Goal: Obtain resource: Download file/media

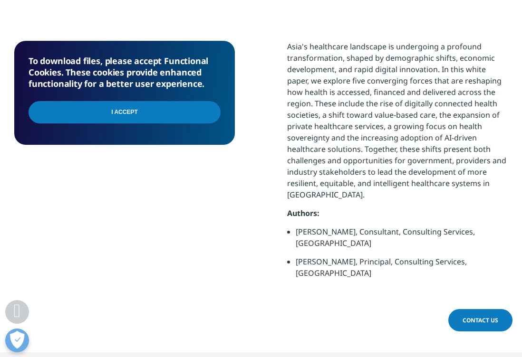
scroll to position [579, 0]
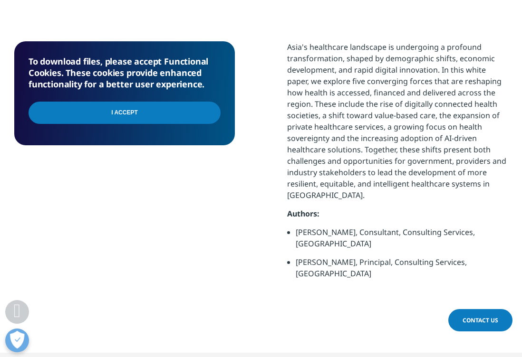
click at [133, 115] on input "I Accept" at bounding box center [125, 113] width 192 height 22
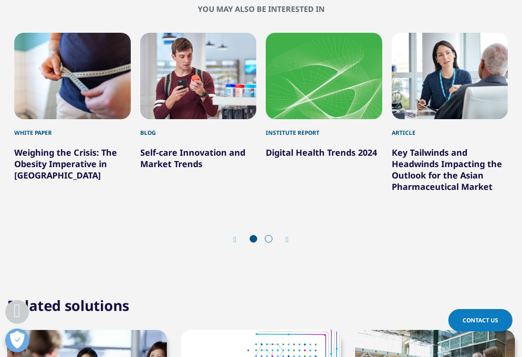
scroll to position [1016, 0]
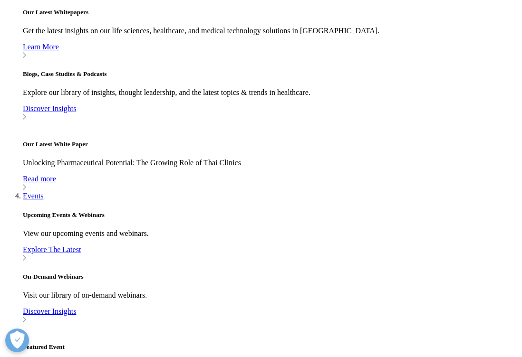
scroll to position [581, 0]
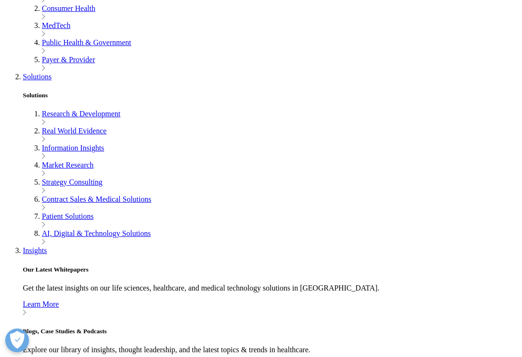
type input "Ester"
type input "Khin"
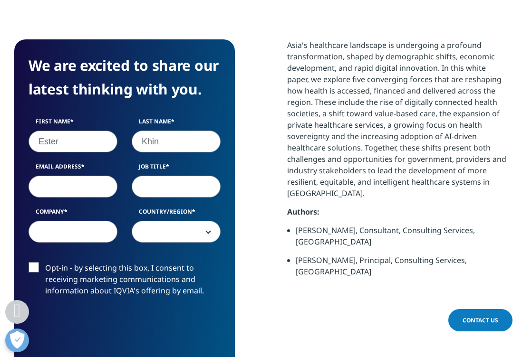
select select "Singapore"
click at [80, 189] on input "Email Address" at bounding box center [73, 187] width 89 height 22
type input "ester.khin@duke-nus.edu.sg"
click at [163, 193] on input "Job Title" at bounding box center [176, 187] width 89 height 22
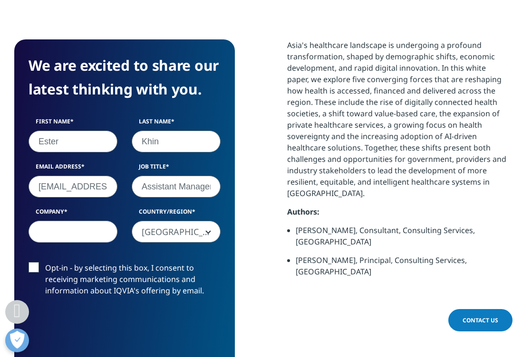
scroll to position [0, 2]
type input "Assistant Manager"
click at [56, 235] on input "Company" at bounding box center [73, 232] width 89 height 22
type input "National University of Singapore"
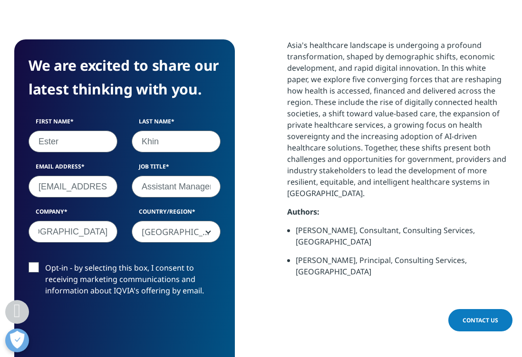
click at [253, 277] on div "We are excited to share our latest thinking with you. First Name Ester Last Nam…" at bounding box center [260, 223] width 493 height 368
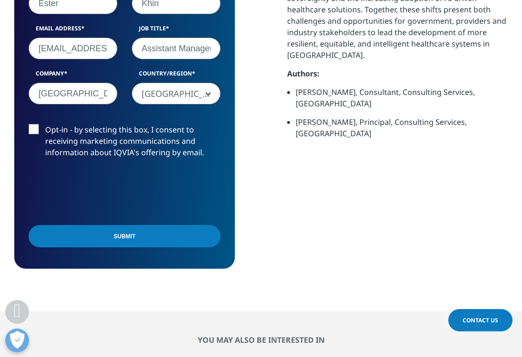
scroll to position [722, 0]
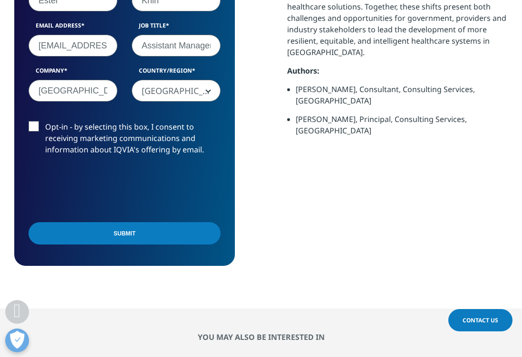
click at [124, 232] on input "Submit" at bounding box center [125, 233] width 192 height 22
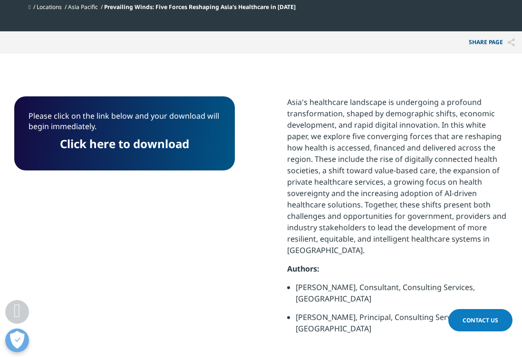
scroll to position [523, 0]
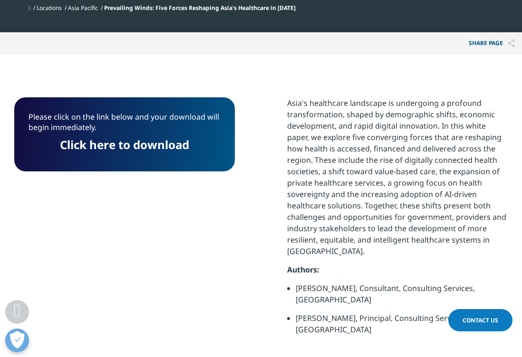
click at [158, 151] on link "Click here to download" at bounding box center [124, 145] width 129 height 16
